Goal: Transaction & Acquisition: Purchase product/service

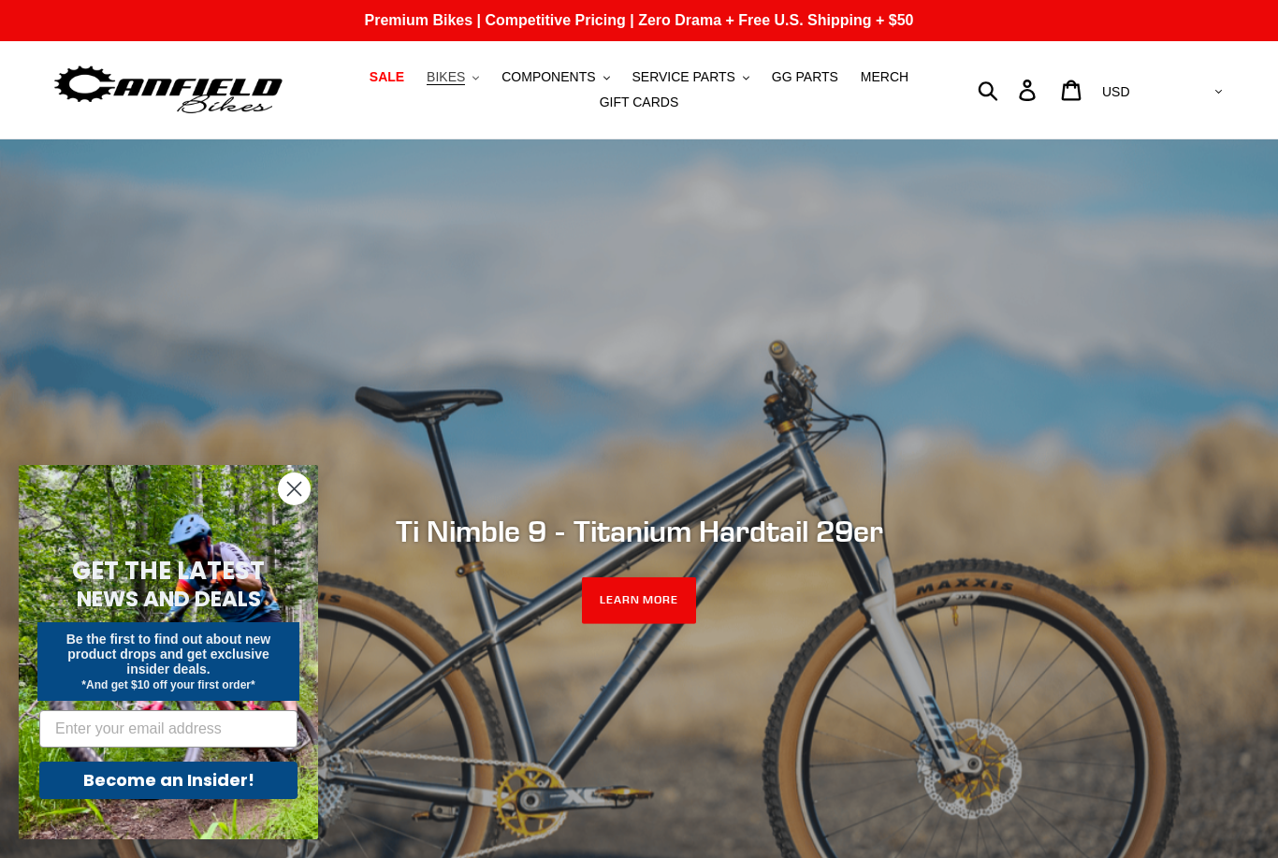
click at [468, 86] on button "BIKES .cls-1{fill:#231f20}" at bounding box center [452, 77] width 71 height 25
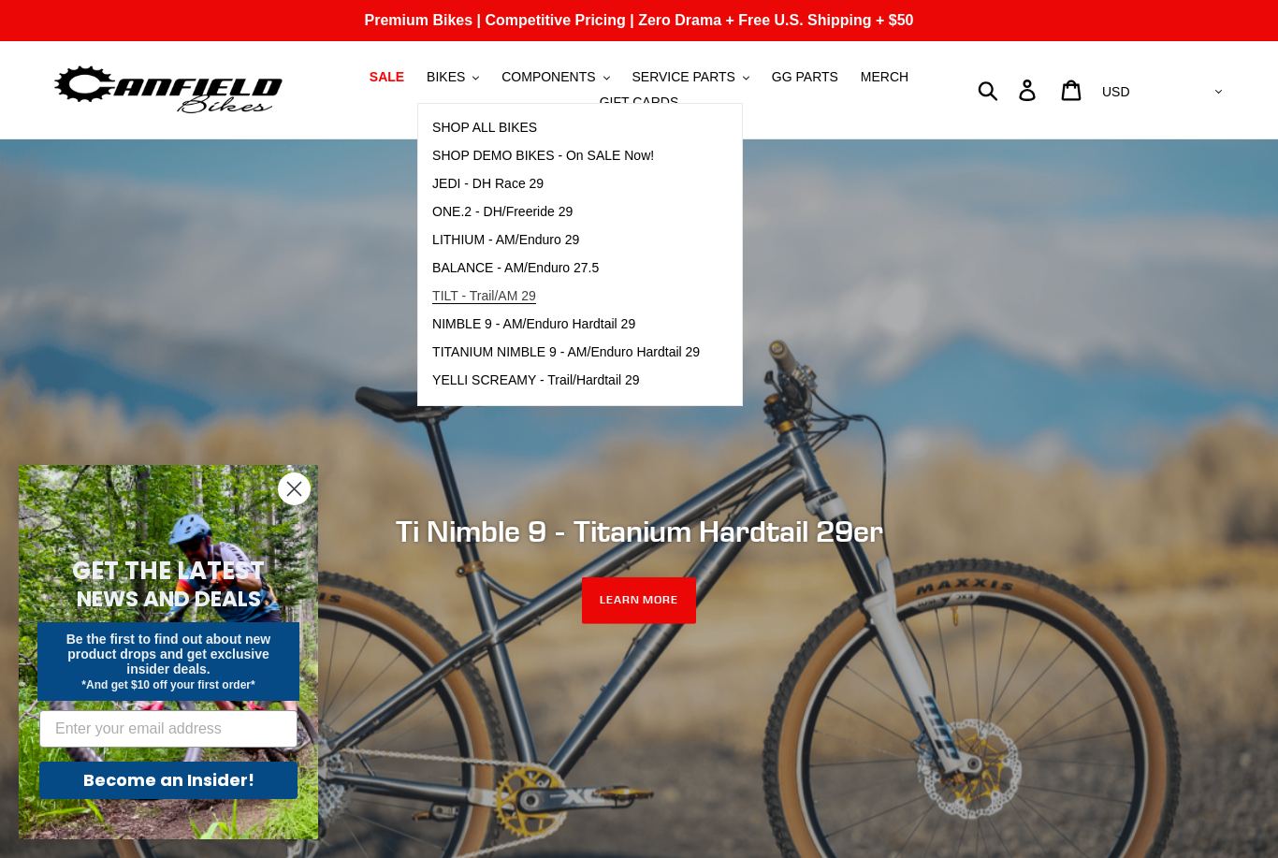
click at [510, 289] on span "TILT - Trail/AM 29" at bounding box center [484, 296] width 104 height 16
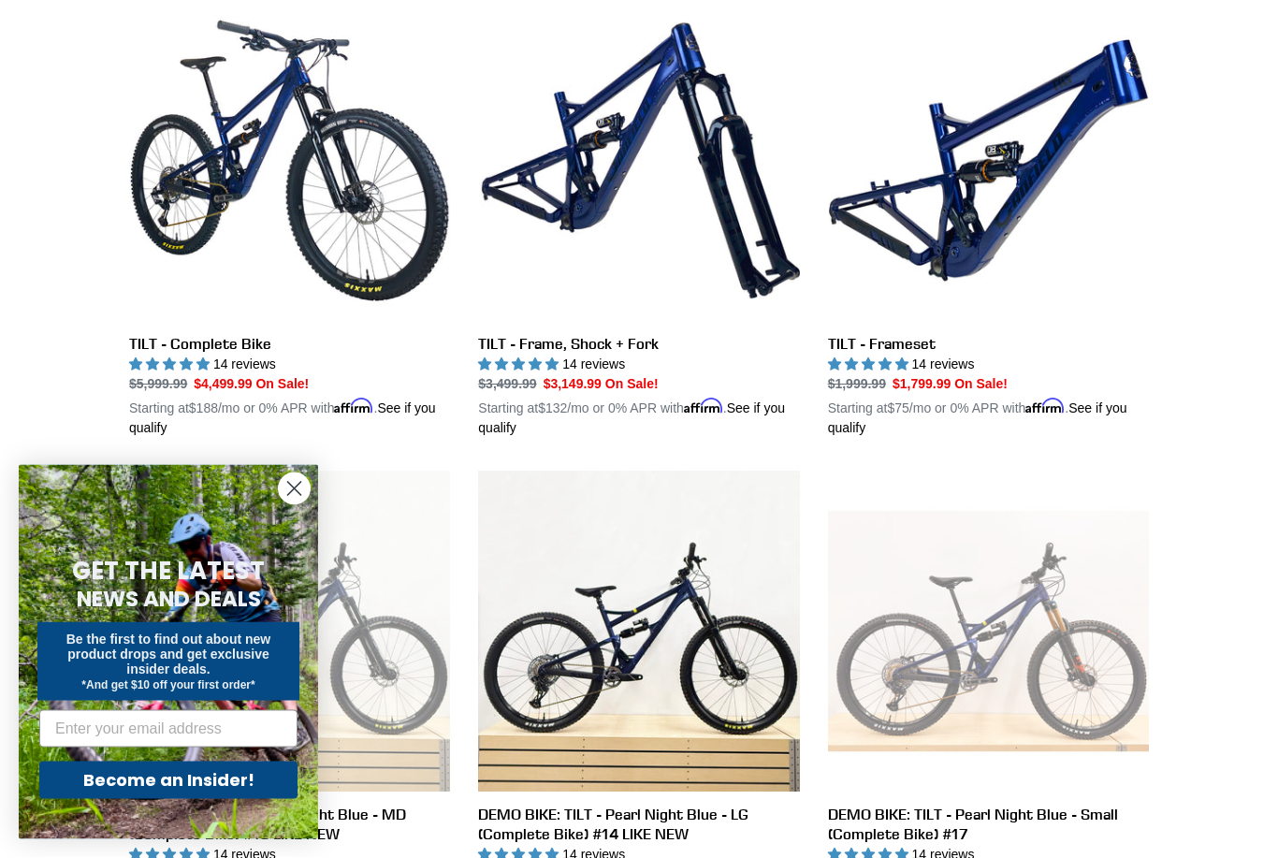
scroll to position [557, 0]
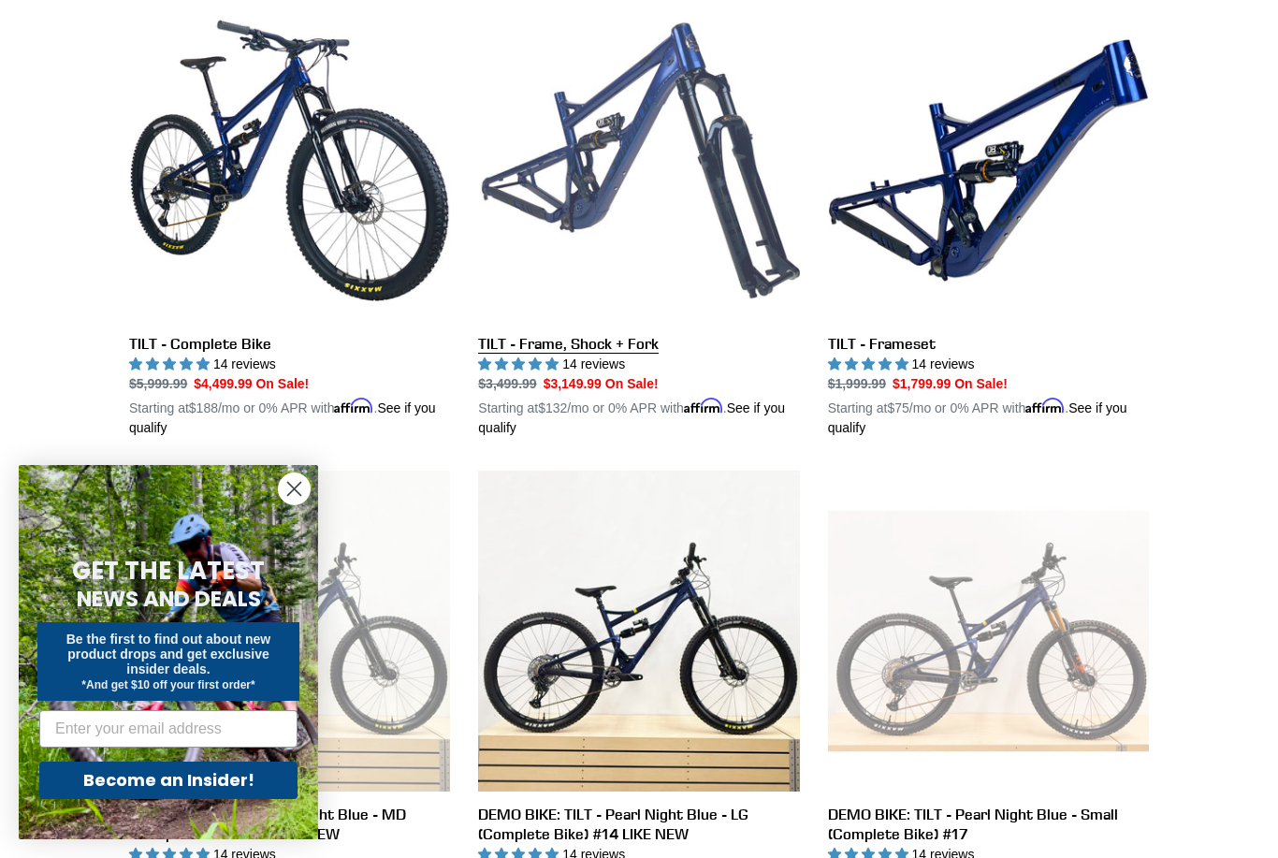
click at [594, 348] on link "TILT - Frame, Shock + Fork" at bounding box center [638, 219] width 321 height 438
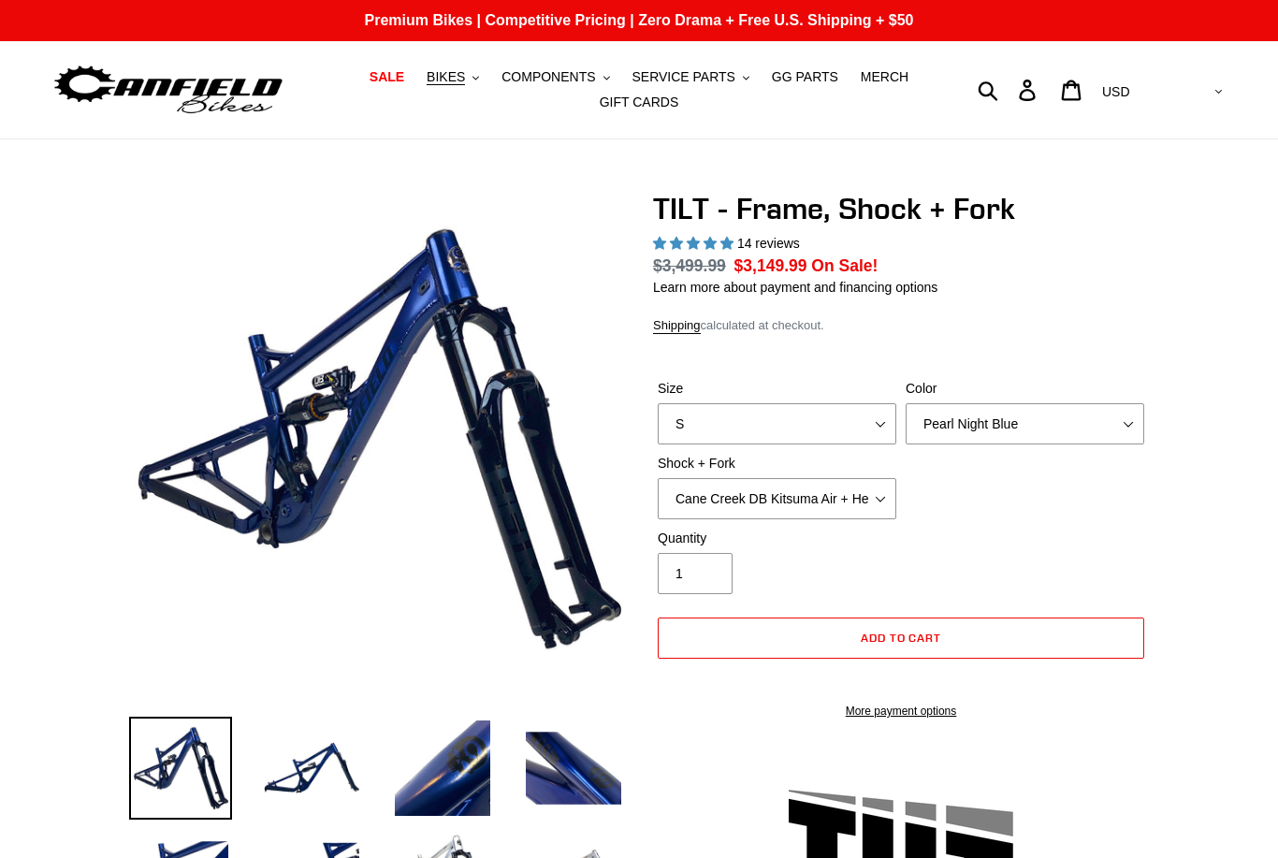
select select "highest-rating"
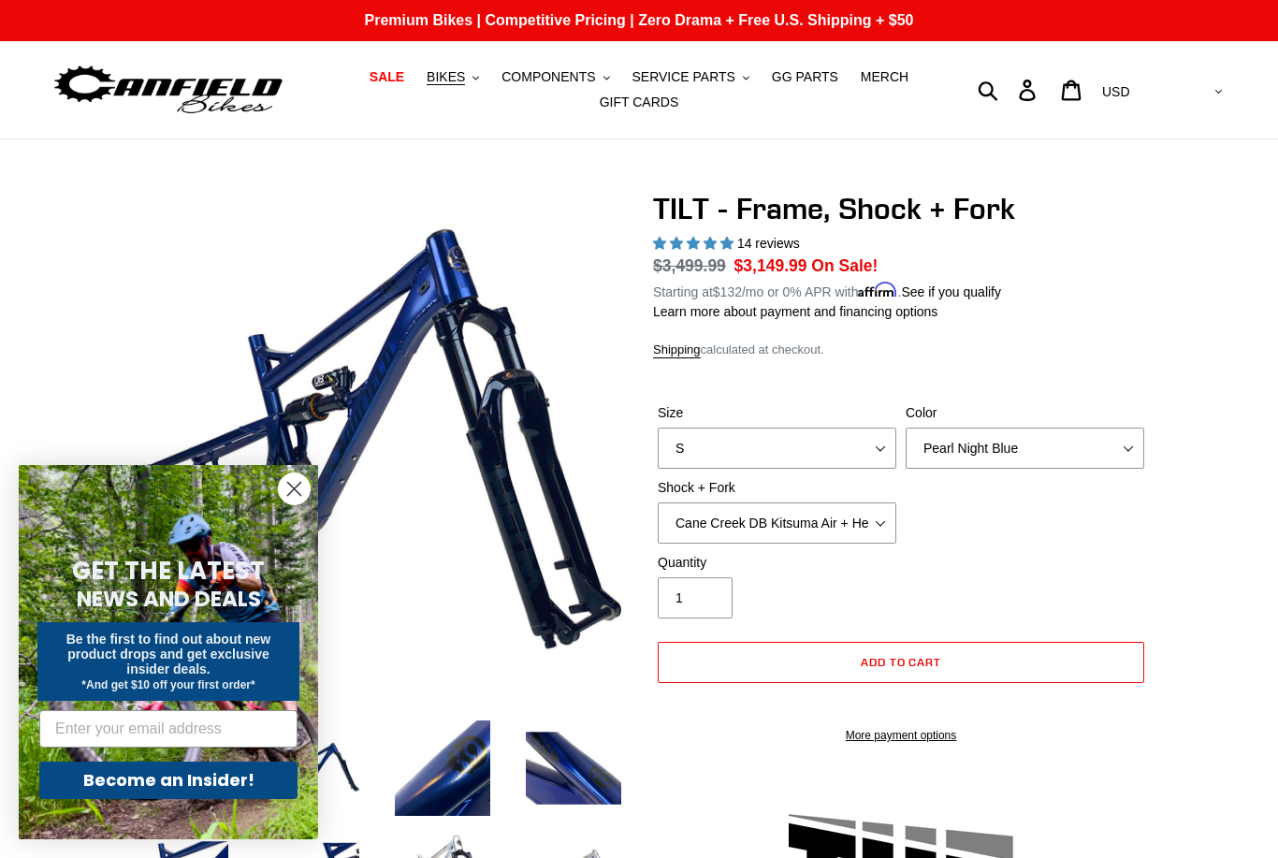
click at [300, 489] on circle "Close dialog" at bounding box center [294, 488] width 31 height 31
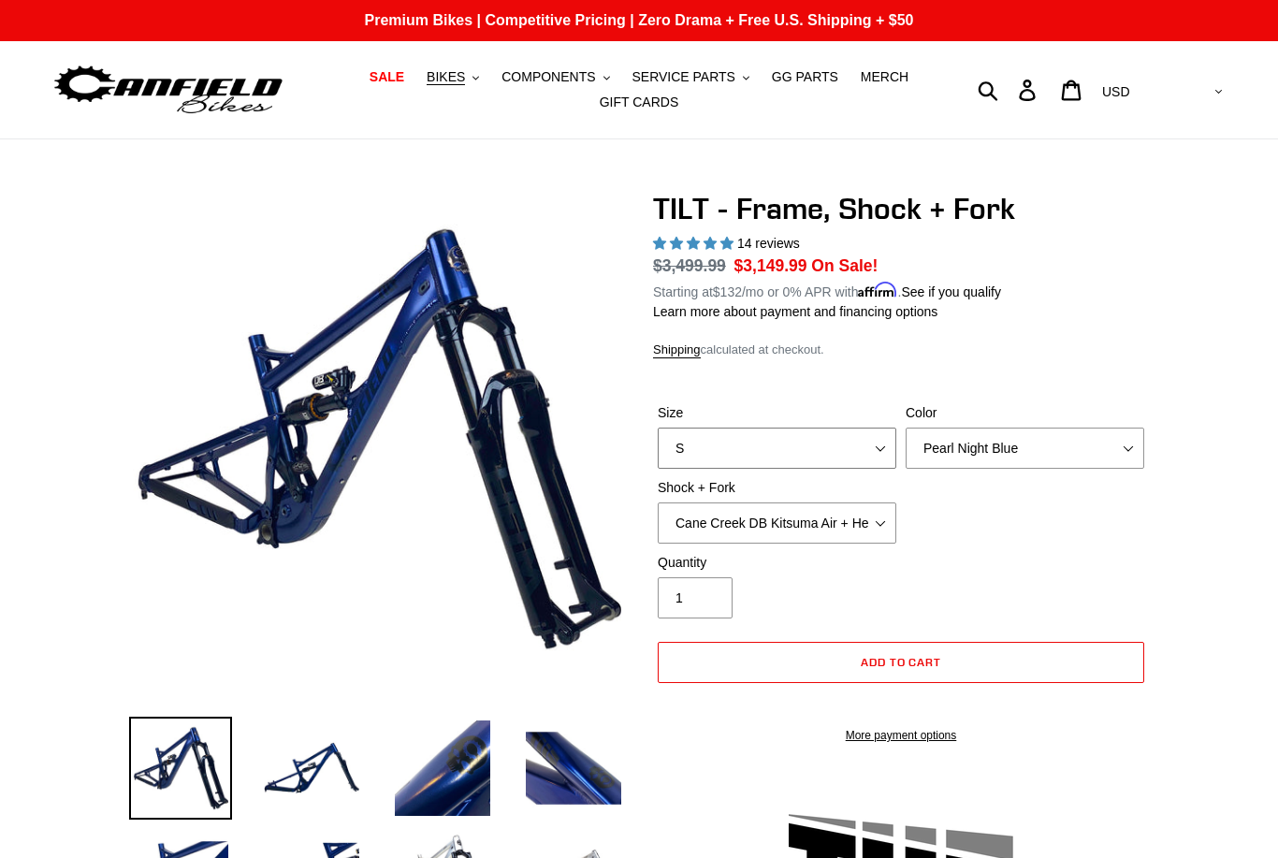
click at [877, 446] on select "S M L XL" at bounding box center [777, 447] width 239 height 41
select select "L"
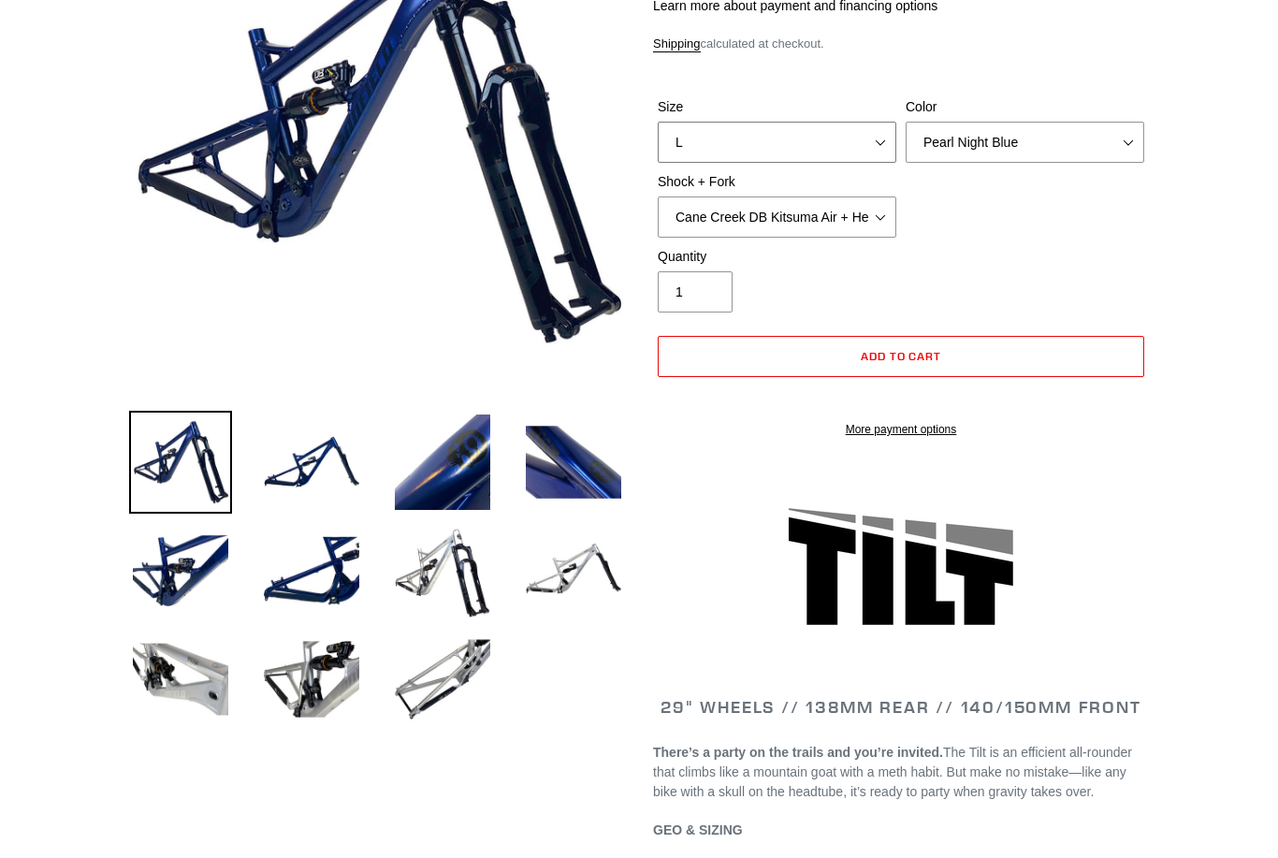
scroll to position [306, 0]
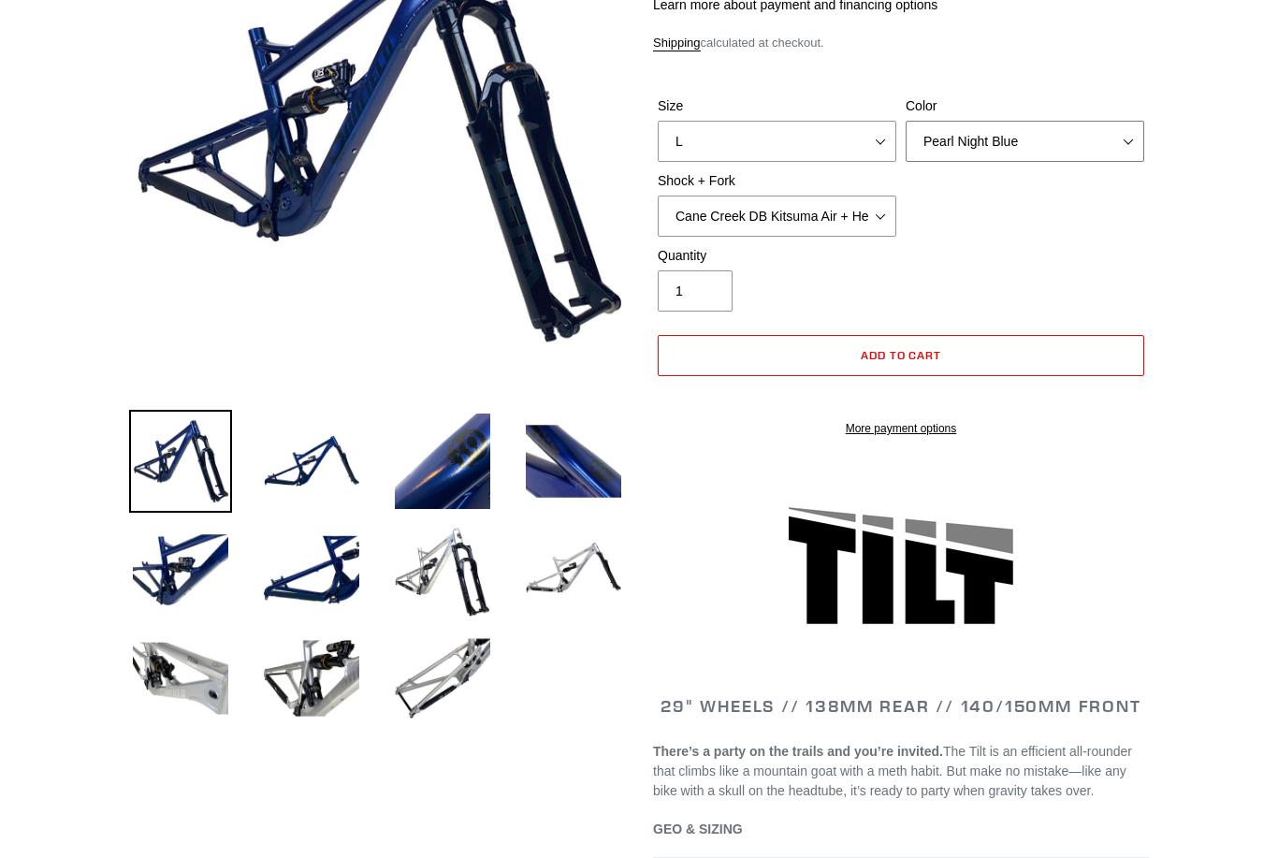
click at [1132, 147] on select "Pearl Night Blue" at bounding box center [1024, 142] width 239 height 41
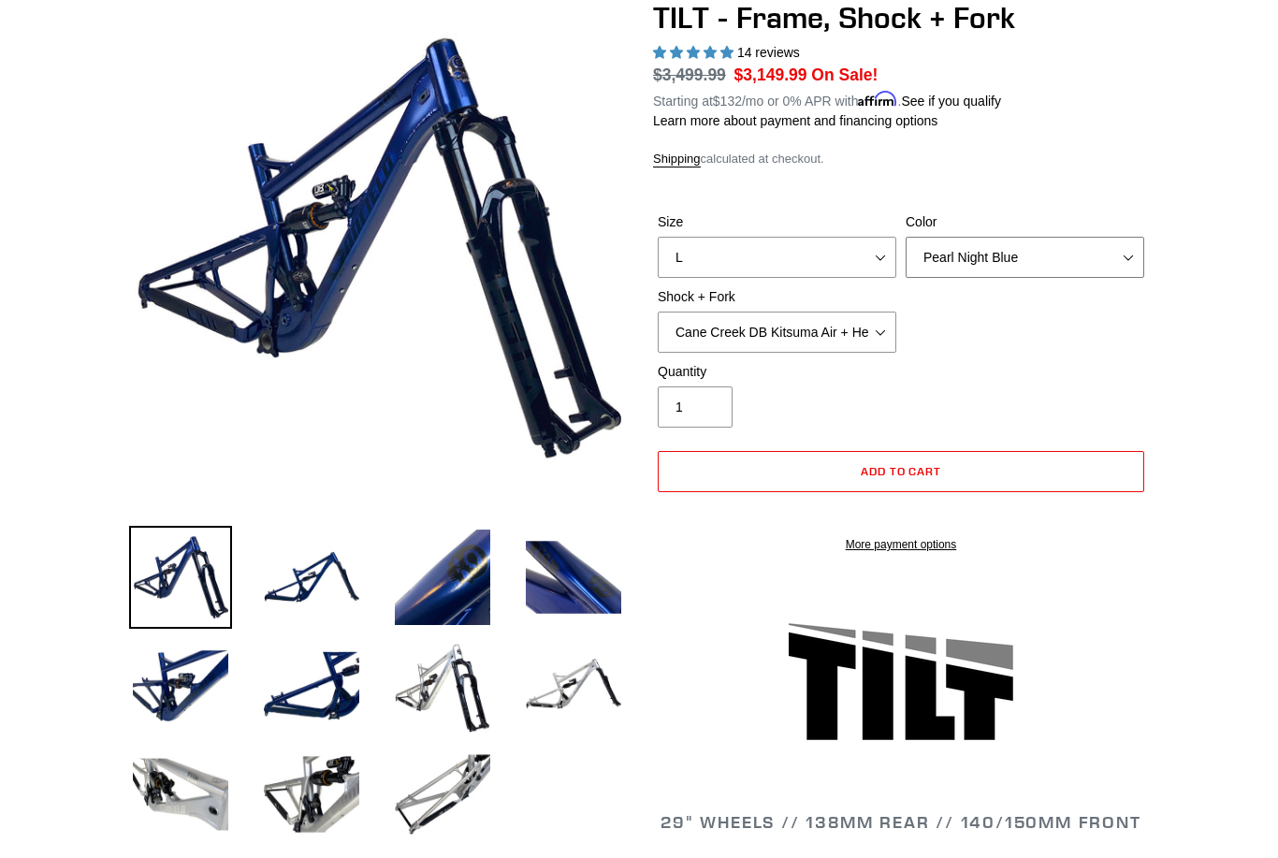
scroll to position [0, 0]
